Goal: Information Seeking & Learning: Learn about a topic

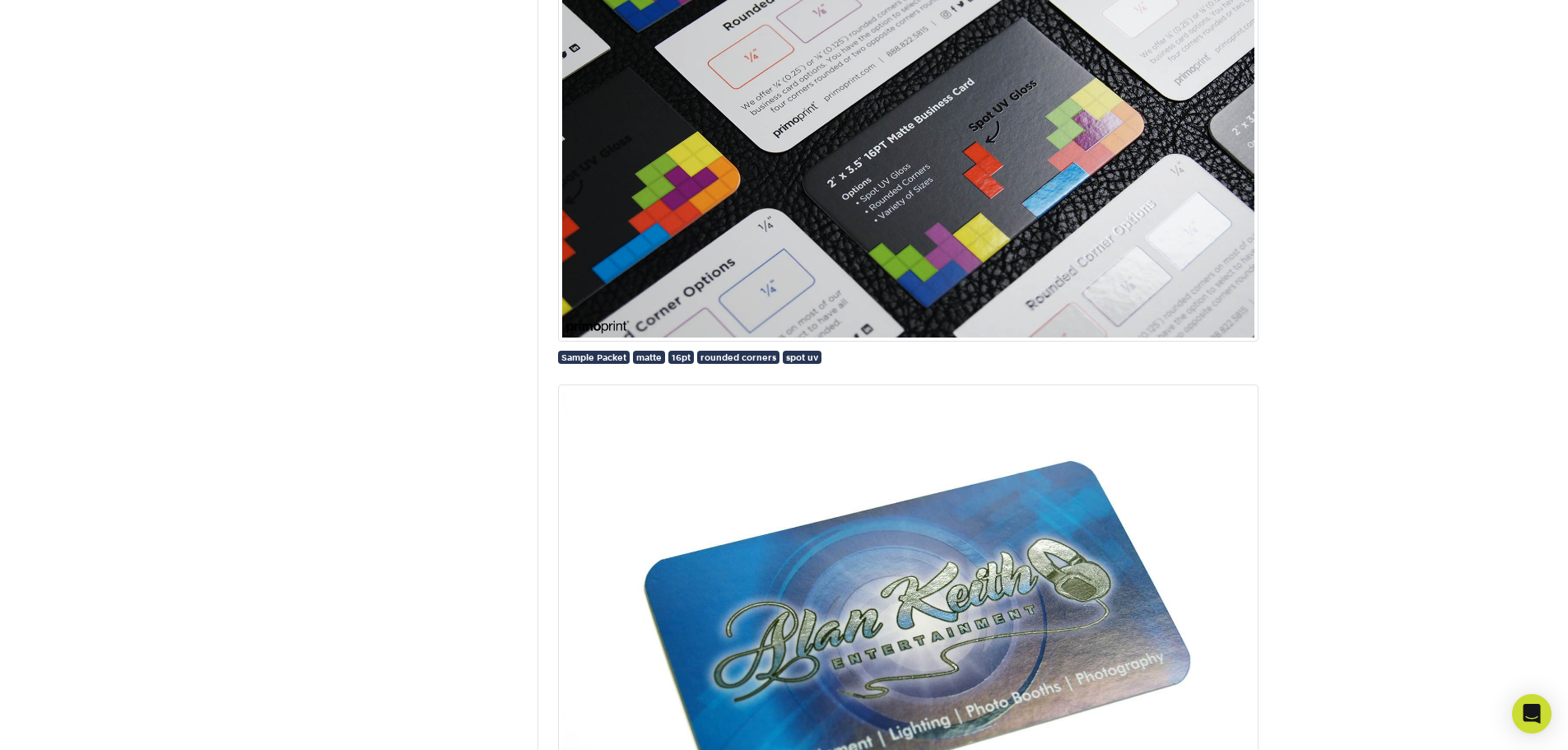
scroll to position [2058, 0]
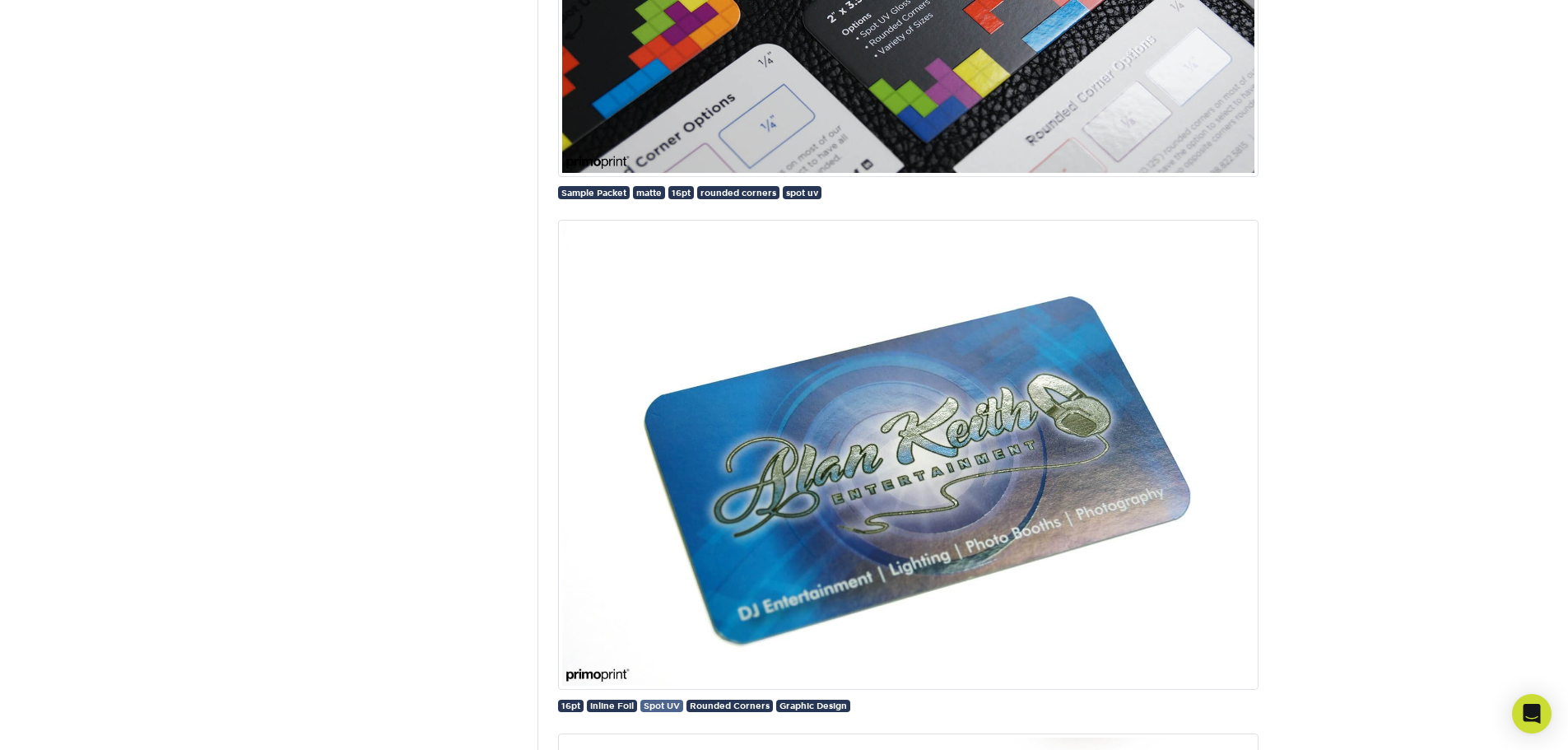
click at [655, 707] on span "Spot UV" at bounding box center [662, 706] width 36 height 10
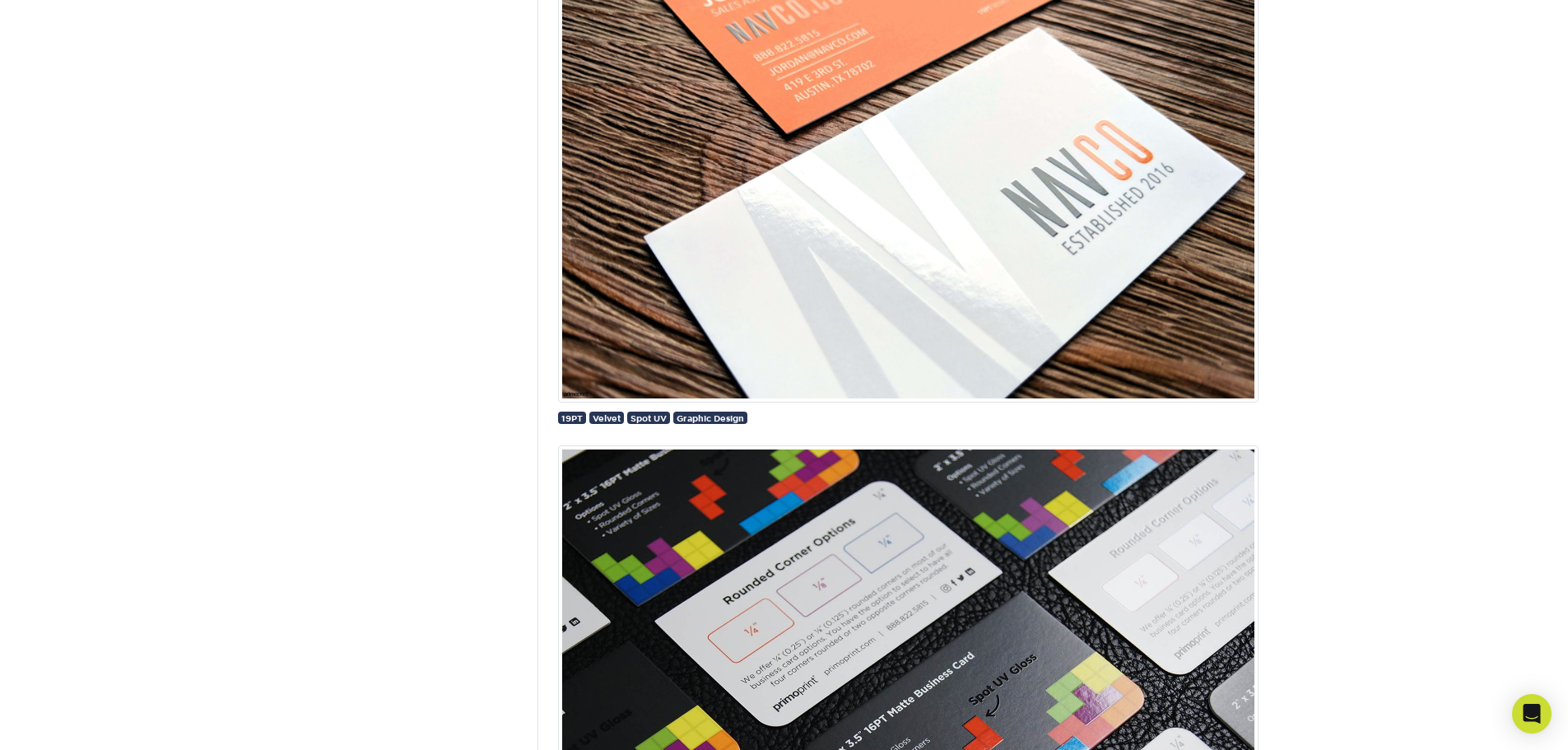
scroll to position [1564, 0]
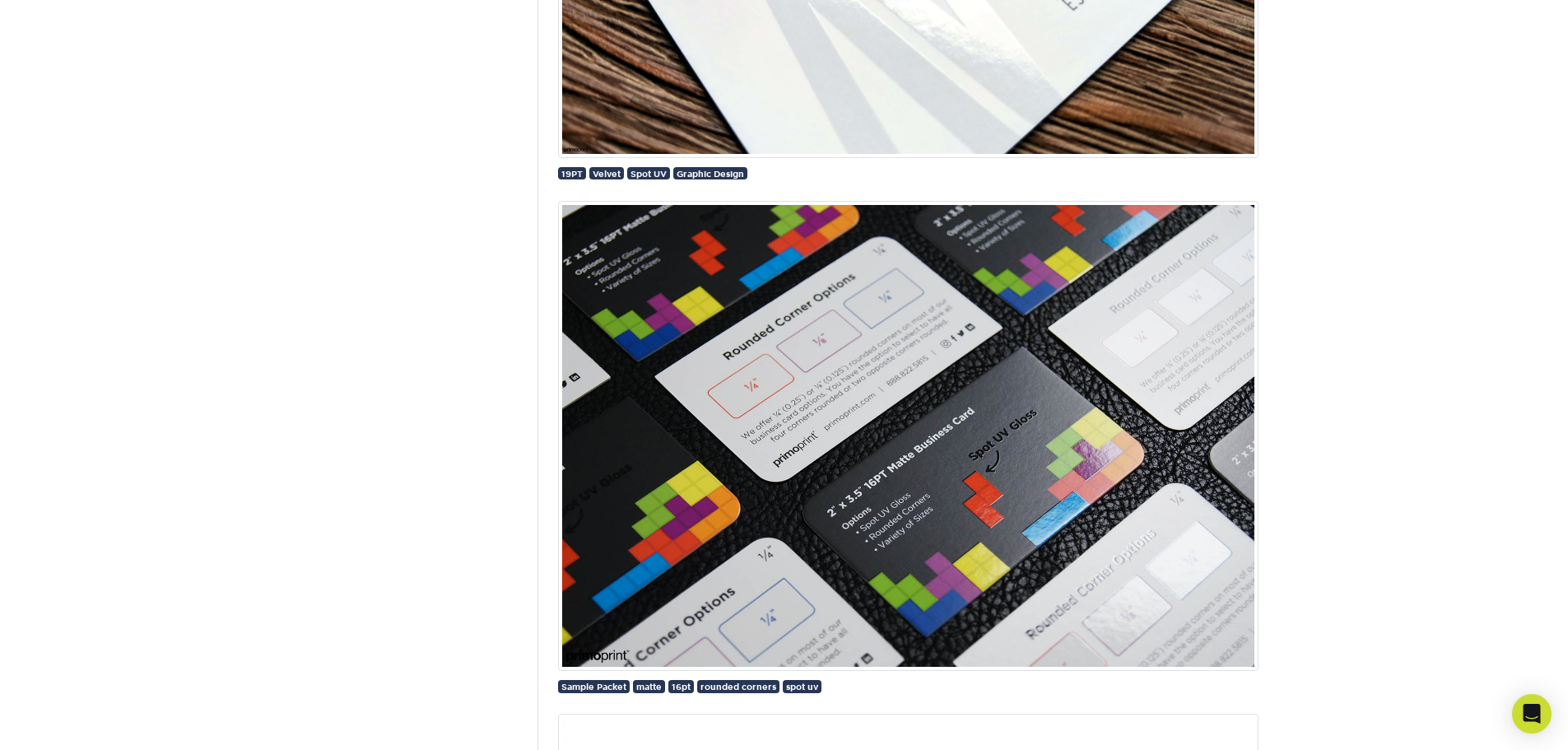
click at [989, 536] on img at bounding box center [908, 436] width 700 height 470
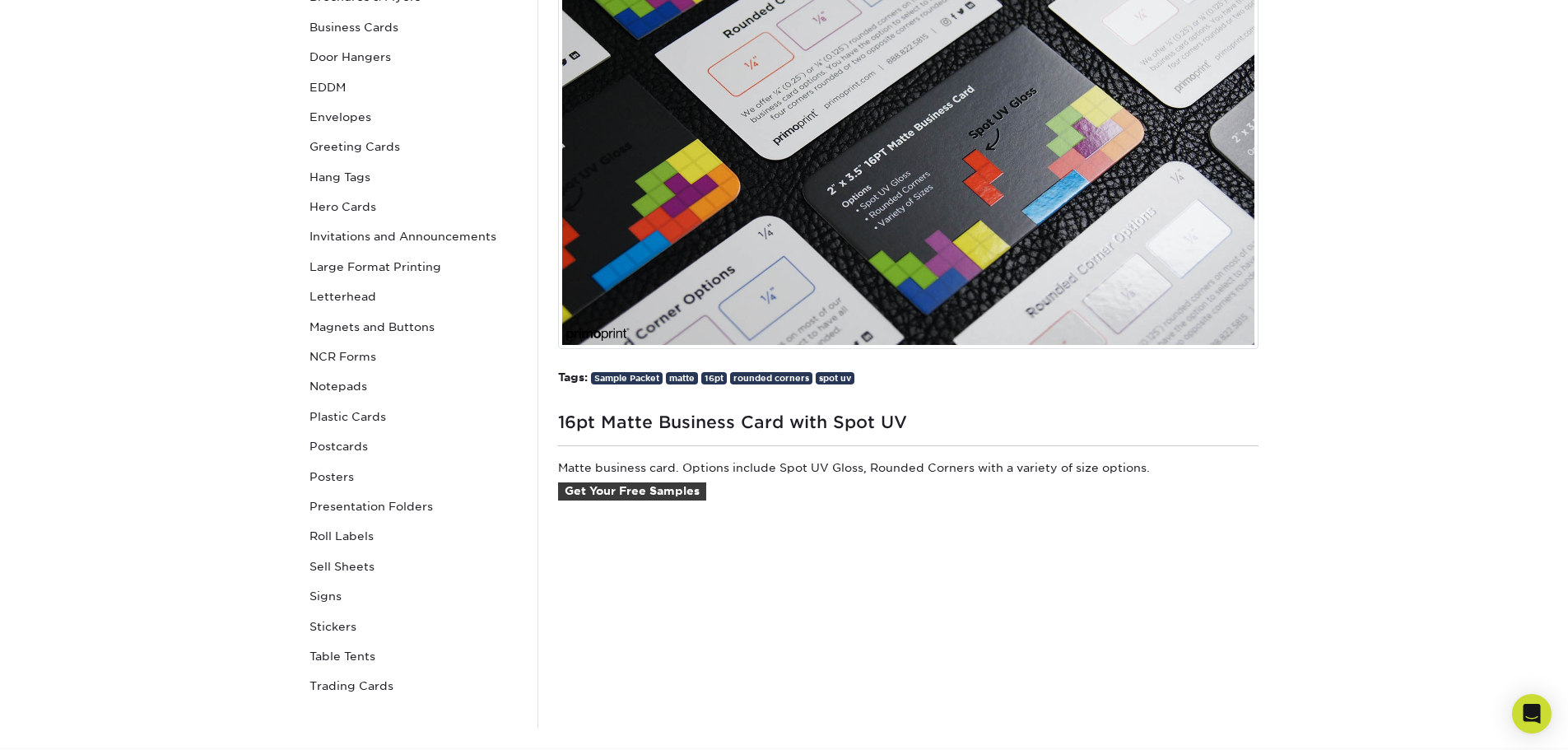
scroll to position [247, 0]
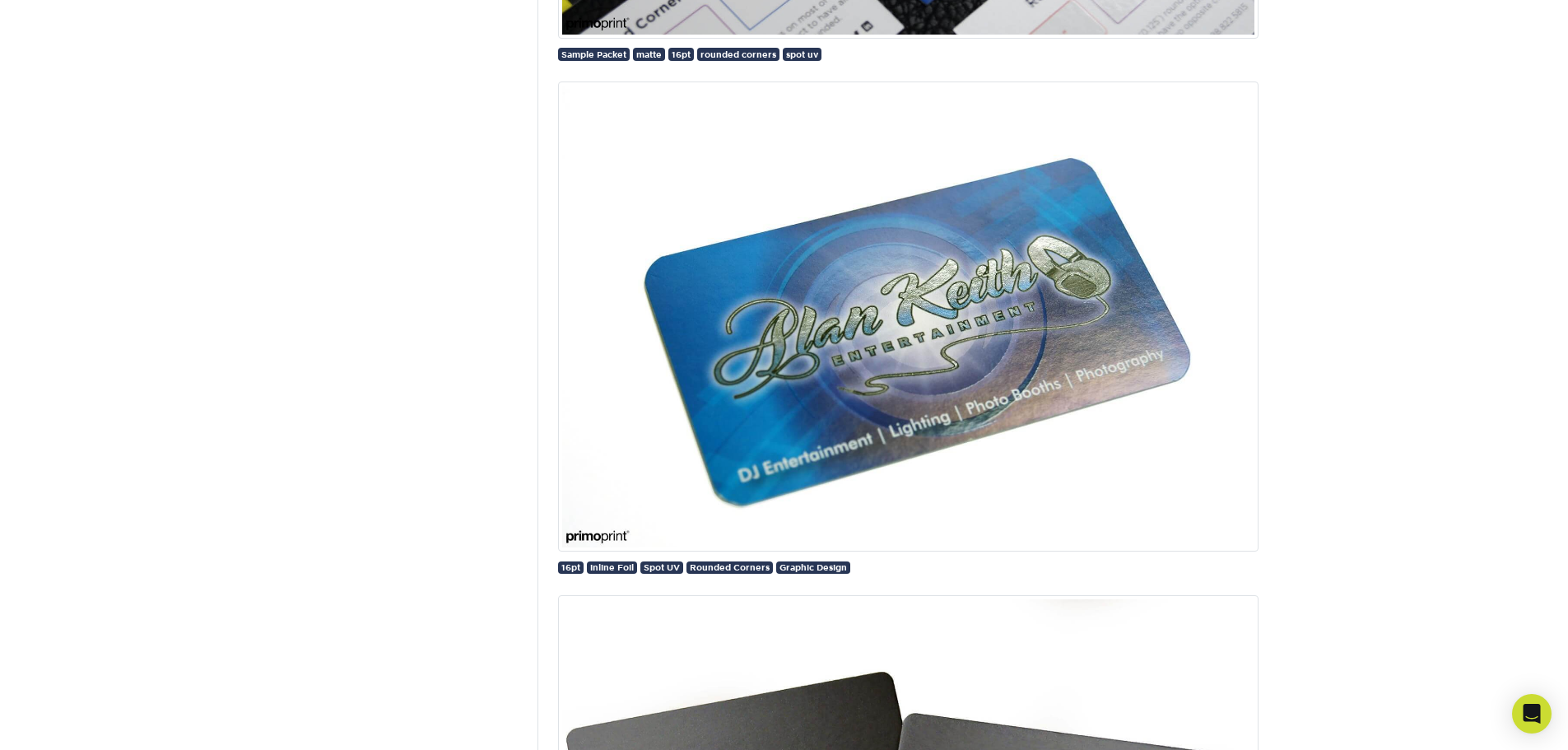
scroll to position [2223, 0]
